Goal: Transaction & Acquisition: Purchase product/service

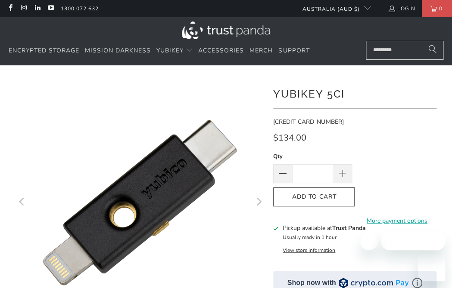
click at [254, 205] on icon "Next" at bounding box center [258, 202] width 8 height 149
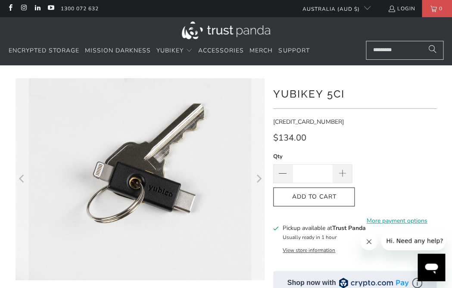
click at [254, 205] on icon "Next" at bounding box center [258, 179] width 8 height 121
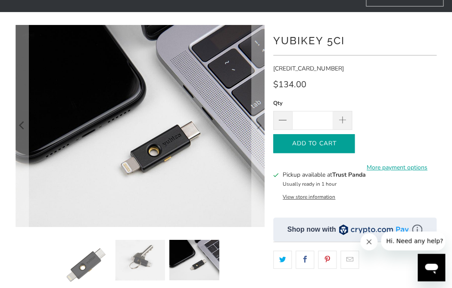
scroll to position [54, 0]
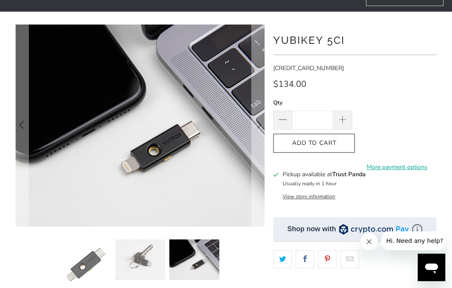
click at [303, 198] on button "View store information" at bounding box center [308, 196] width 53 height 7
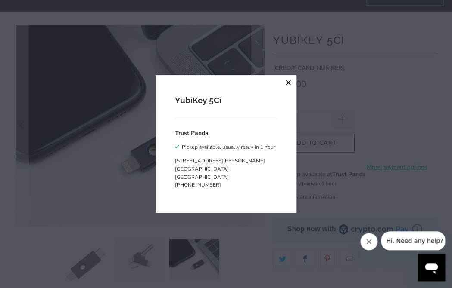
click at [291, 80] on button "close" at bounding box center [288, 82] width 15 height 15
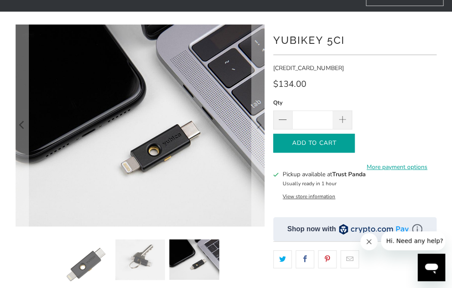
click at [316, 149] on icon "button" at bounding box center [314, 143] width 14 height 14
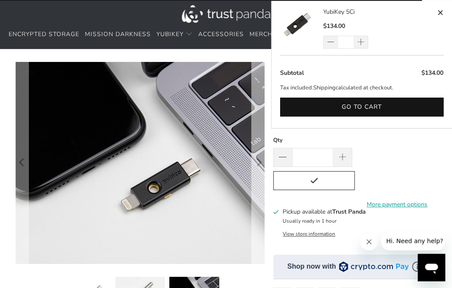
scroll to position [0, 0]
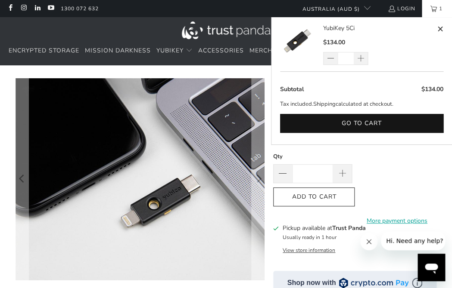
click at [439, 26] on span at bounding box center [440, 29] width 6 height 11
type input "*"
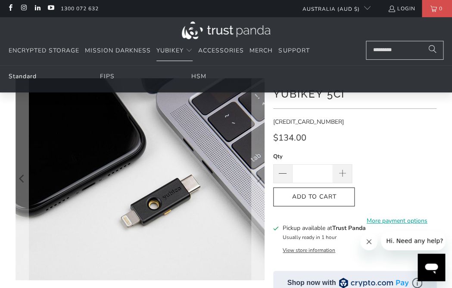
click at [22, 75] on link "Standard" at bounding box center [23, 76] width 28 height 8
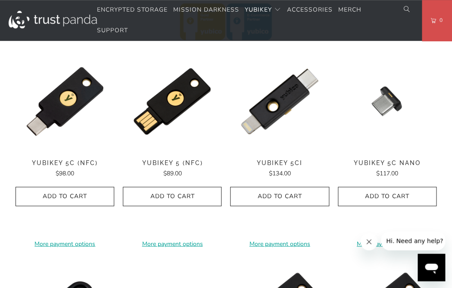
scroll to position [415, 0]
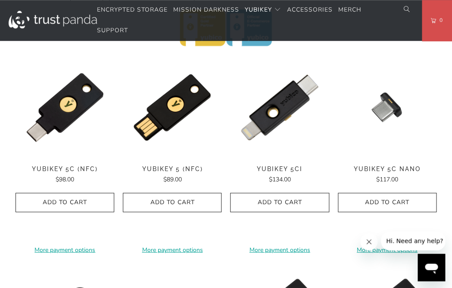
click at [73, 173] on span "YubiKey 5C (NFC)" at bounding box center [64, 168] width 99 height 7
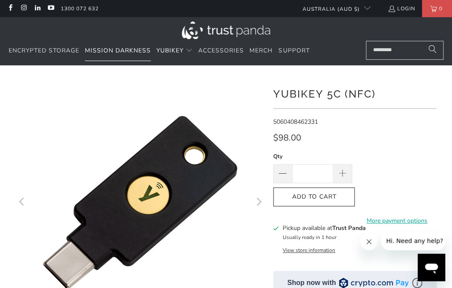
click at [122, 50] on span "Mission Darkness" at bounding box center [118, 50] width 66 height 8
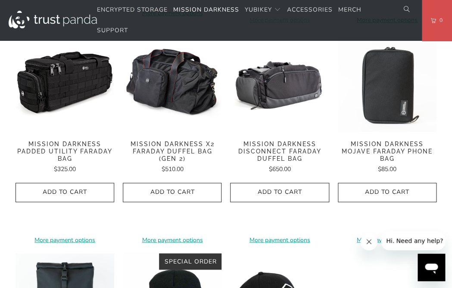
scroll to position [1135, 0]
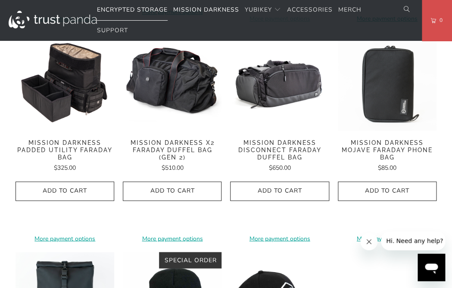
click at [130, 13] on span "Encrypted Storage" at bounding box center [132, 10] width 71 height 8
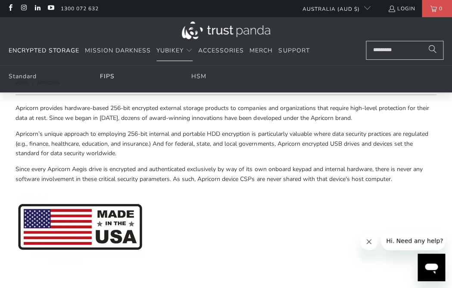
click at [104, 76] on link "FIPS" at bounding box center [107, 76] width 15 height 8
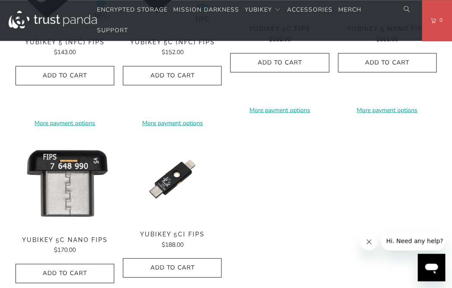
scroll to position [469, 0]
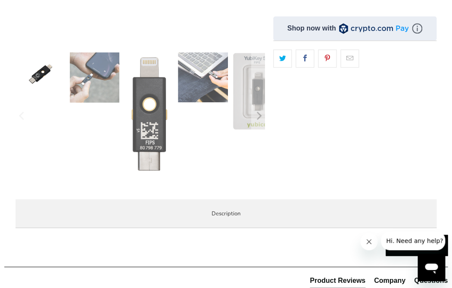
click at [245, 91] on img at bounding box center [257, 91] width 50 height 77
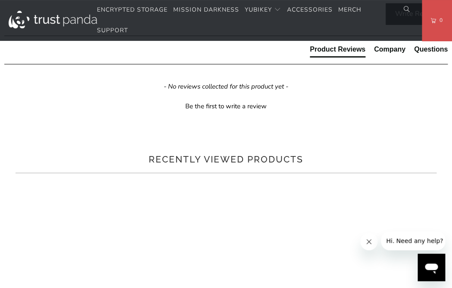
scroll to position [598, 0]
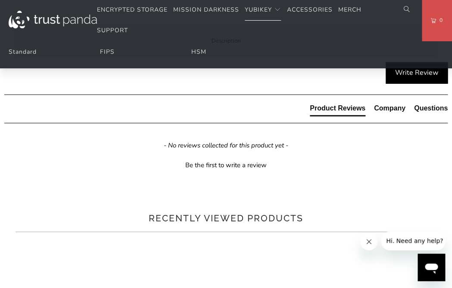
click at [190, 56] on ul "Standard FIPS HSM" at bounding box center [226, 54] width 452 height 27
click at [204, 50] on link "HSM" at bounding box center [198, 52] width 15 height 8
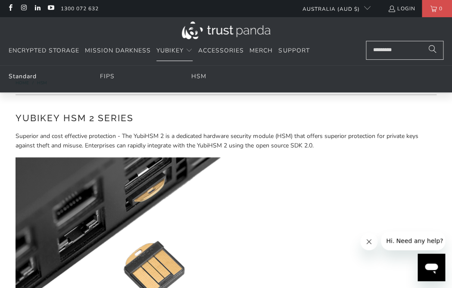
click at [19, 76] on link "Standard" at bounding box center [23, 76] width 28 height 8
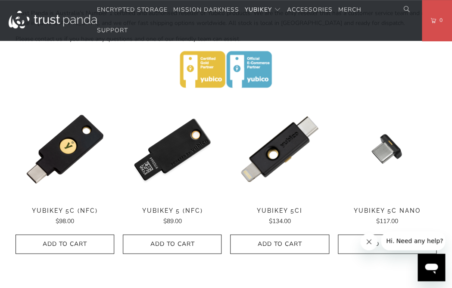
scroll to position [365, 0]
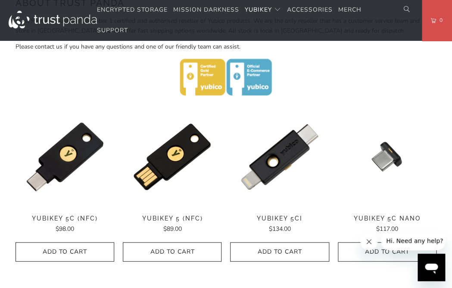
click at [59, 173] on img at bounding box center [64, 157] width 99 height 99
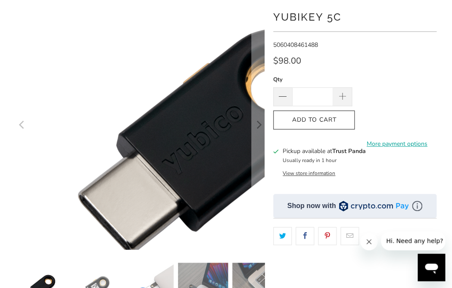
scroll to position [80, 0]
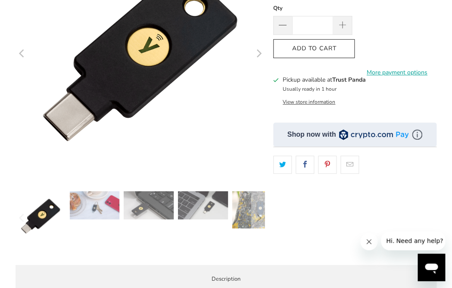
scroll to position [152, 0]
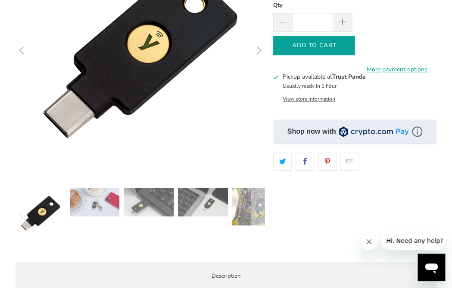
click at [310, 44] on icon "button" at bounding box center [314, 46] width 14 height 14
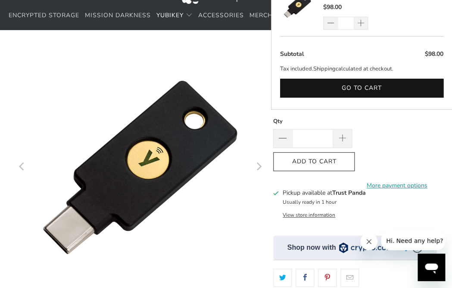
scroll to position [0, 0]
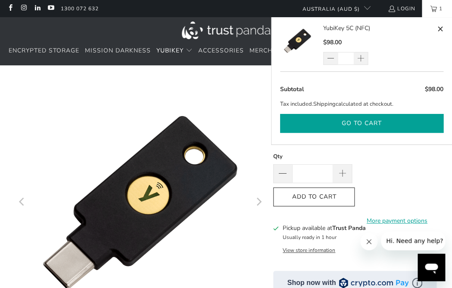
click at [362, 120] on button "Go to cart" at bounding box center [361, 123] width 163 height 19
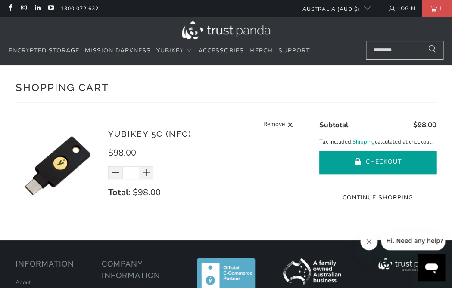
click at [354, 160] on span "submit" at bounding box center [357, 162] width 7 height 9
